Goal: Task Accomplishment & Management: Manage account settings

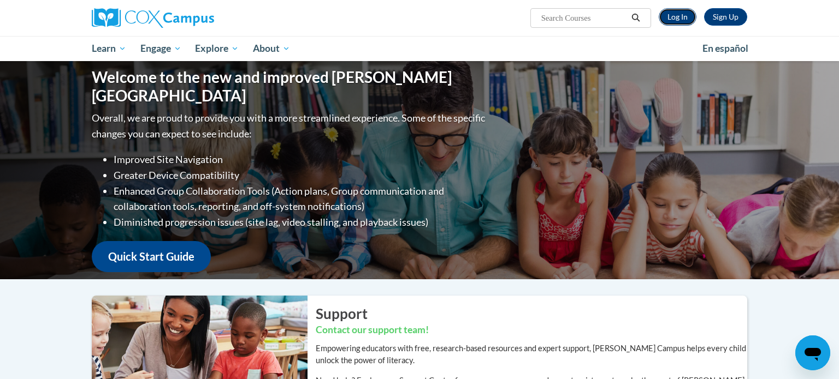
click at [674, 18] on link "Log In" at bounding box center [677, 16] width 38 height 17
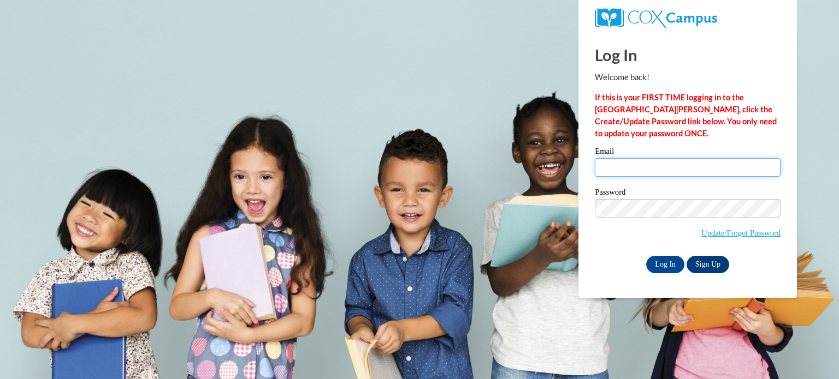
click at [634, 172] on input "Email" at bounding box center [688, 167] width 186 height 19
type input "[EMAIL_ADDRESS][DOMAIN_NAME]"
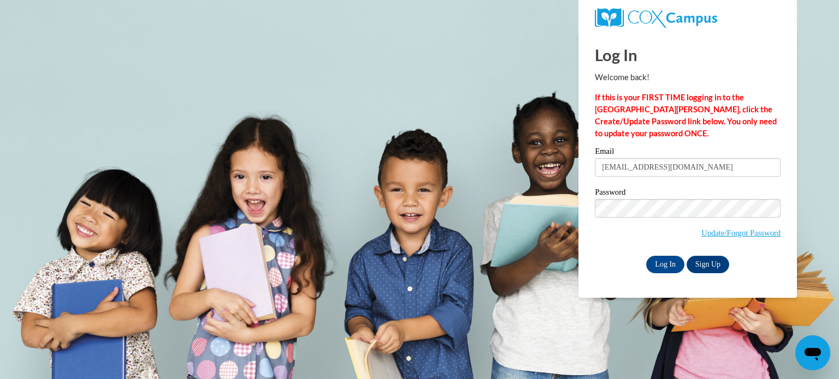
click at [634, 172] on input "baugust@kiel.k12.wi.us" at bounding box center [688, 167] width 186 height 19
click at [673, 265] on input "Log In" at bounding box center [665, 264] width 38 height 17
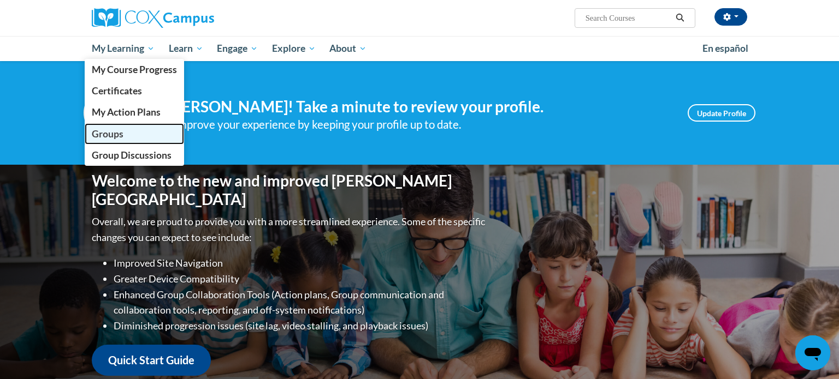
click at [128, 132] on link "Groups" at bounding box center [134, 133] width 99 height 21
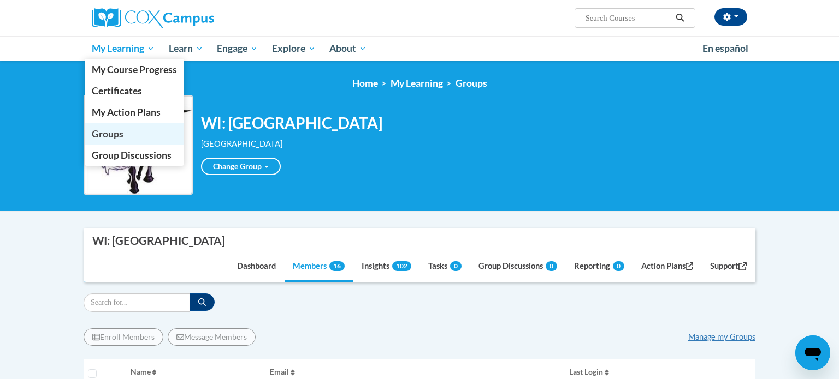
click at [114, 130] on span "Groups" at bounding box center [108, 133] width 32 height 11
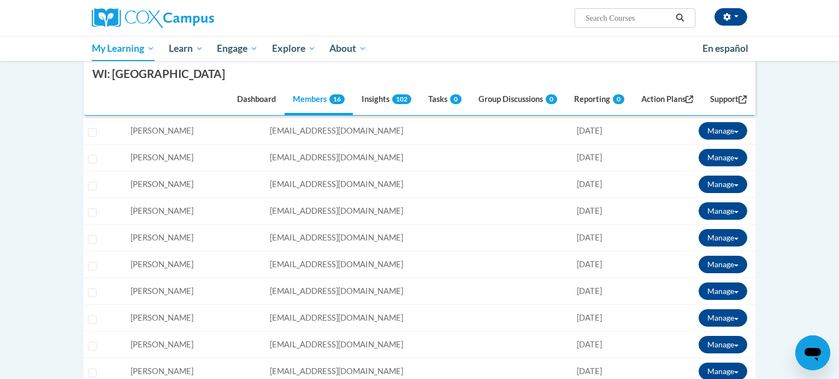
scroll to position [269, 0]
click at [726, 336] on button "Manage" at bounding box center [722, 344] width 49 height 17
click at [694, 375] on link "View Transcript" at bounding box center [702, 383] width 96 height 17
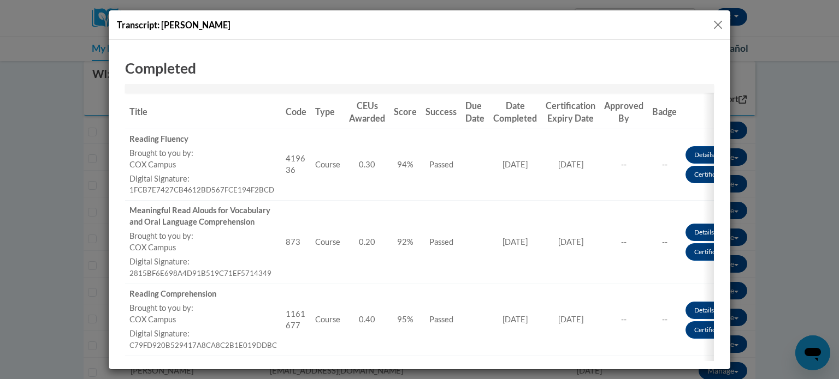
scroll to position [141, 0]
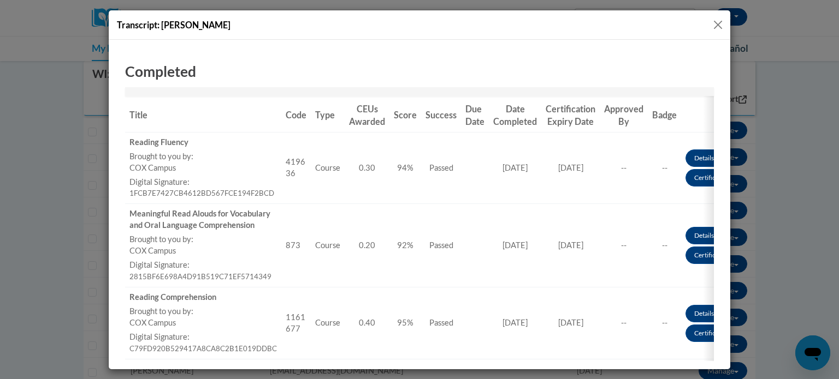
click at [717, 25] on button "Close" at bounding box center [718, 25] width 14 height 14
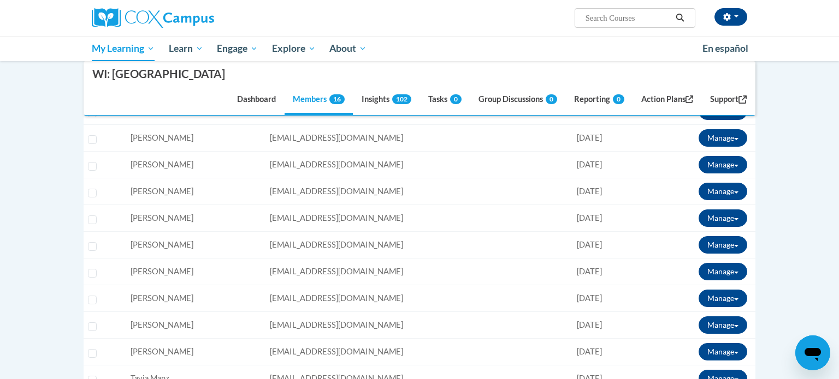
scroll to position [288, 0]
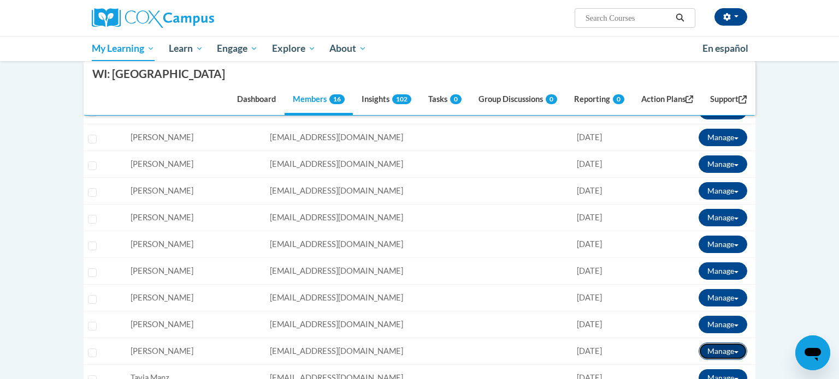
click at [720, 343] on button "Manage" at bounding box center [722, 351] width 49 height 17
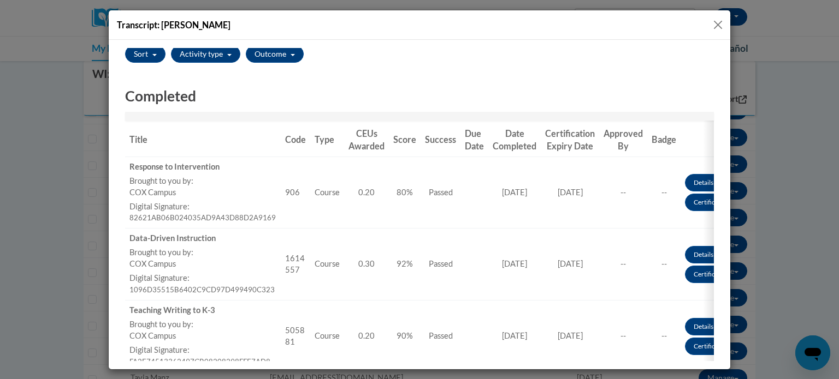
scroll to position [106, 0]
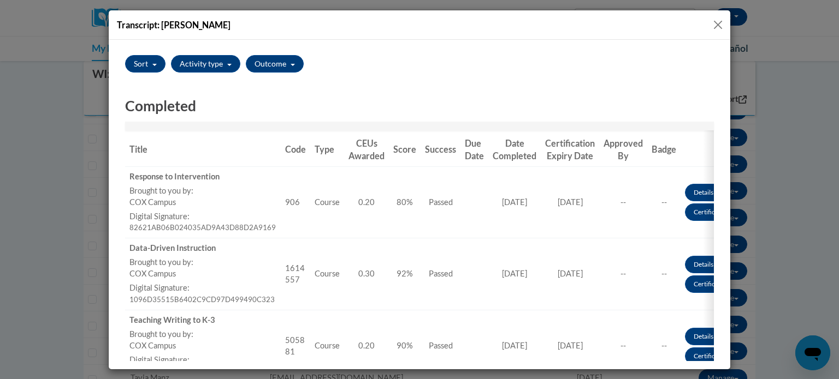
click at [715, 26] on button "Close" at bounding box center [718, 25] width 14 height 14
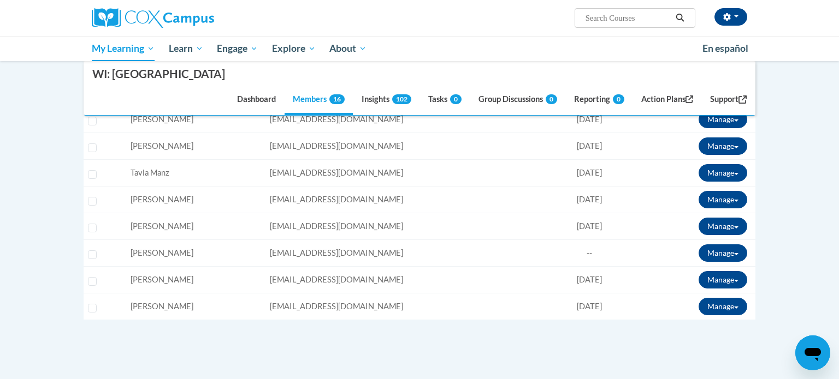
scroll to position [496, 0]
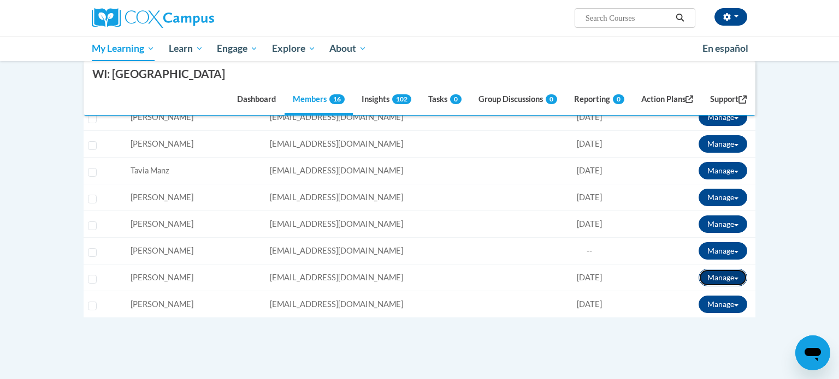
click at [715, 269] on button "Manage" at bounding box center [722, 277] width 49 height 17
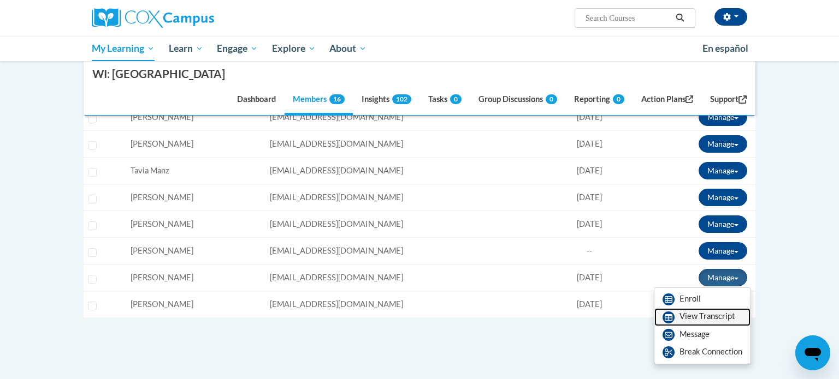
click at [705, 308] on link "View Transcript" at bounding box center [702, 316] width 96 height 17
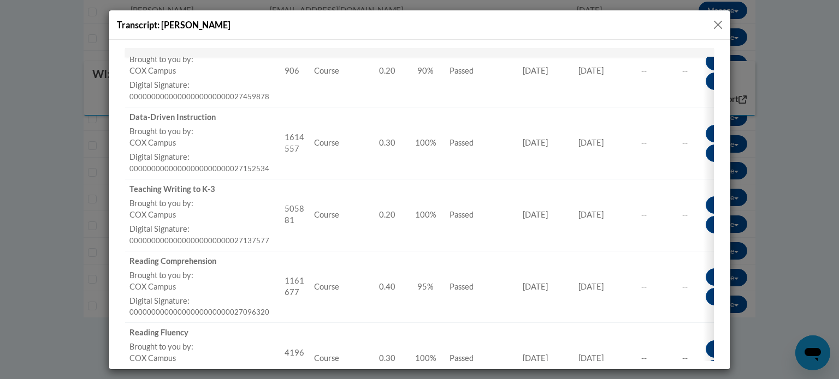
scroll to position [0, 0]
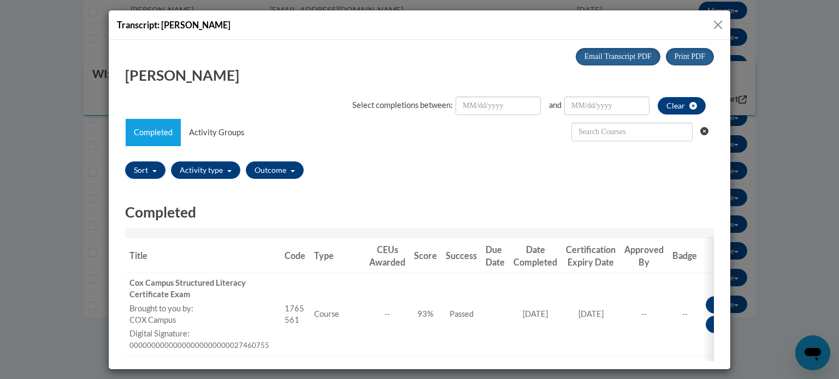
click at [714, 27] on button "Close" at bounding box center [718, 25] width 14 height 14
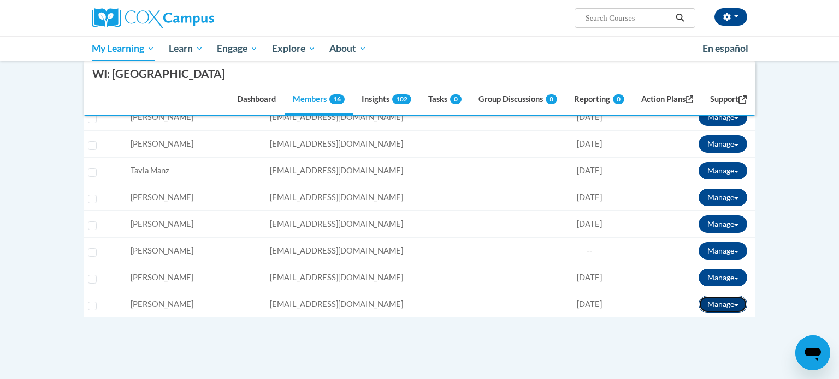
click at [717, 296] on button "Manage" at bounding box center [722, 304] width 49 height 17
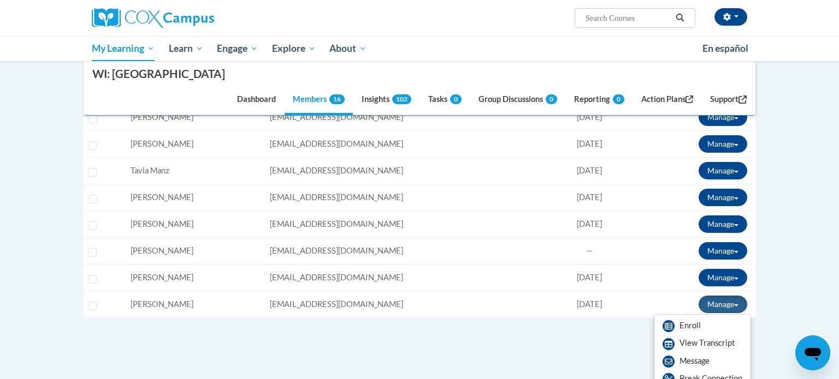
click at [562, 320] on div "Enroll Members Message Members Manage my Groups « 1 » Selecting Name Email 0%" at bounding box center [420, 118] width 672 height 586
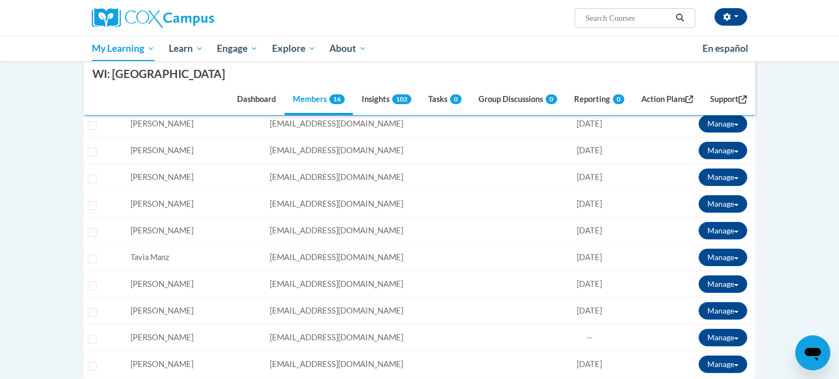
scroll to position [408, 0]
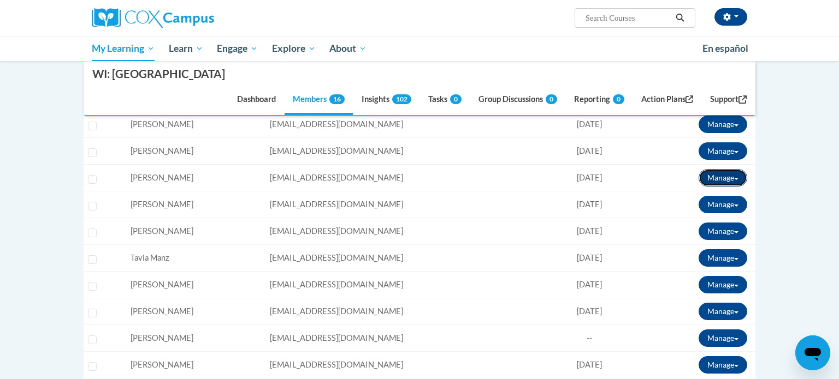
click at [707, 169] on button "Manage" at bounding box center [722, 177] width 49 height 17
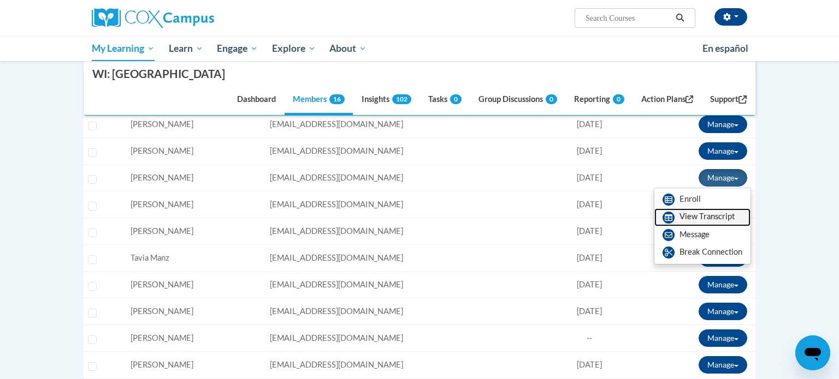
click at [701, 209] on link "View Transcript" at bounding box center [702, 217] width 96 height 17
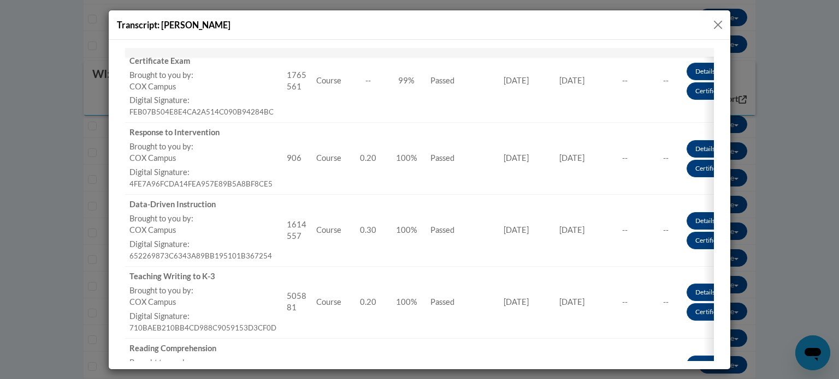
scroll to position [0, 0]
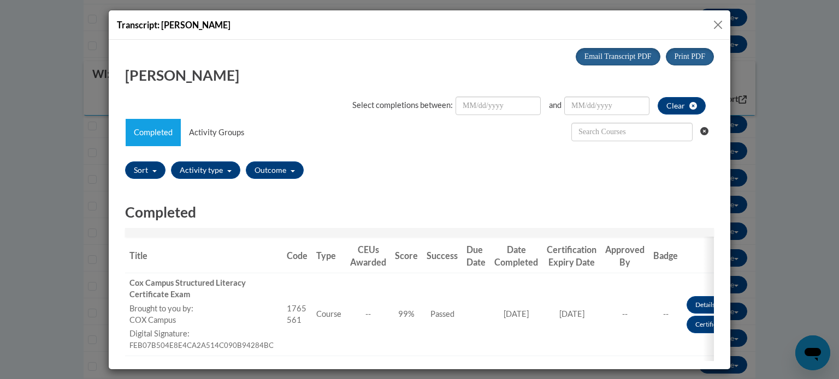
click at [719, 23] on button "Close" at bounding box center [718, 25] width 14 height 14
